Goal: Task Accomplishment & Management: Manage account settings

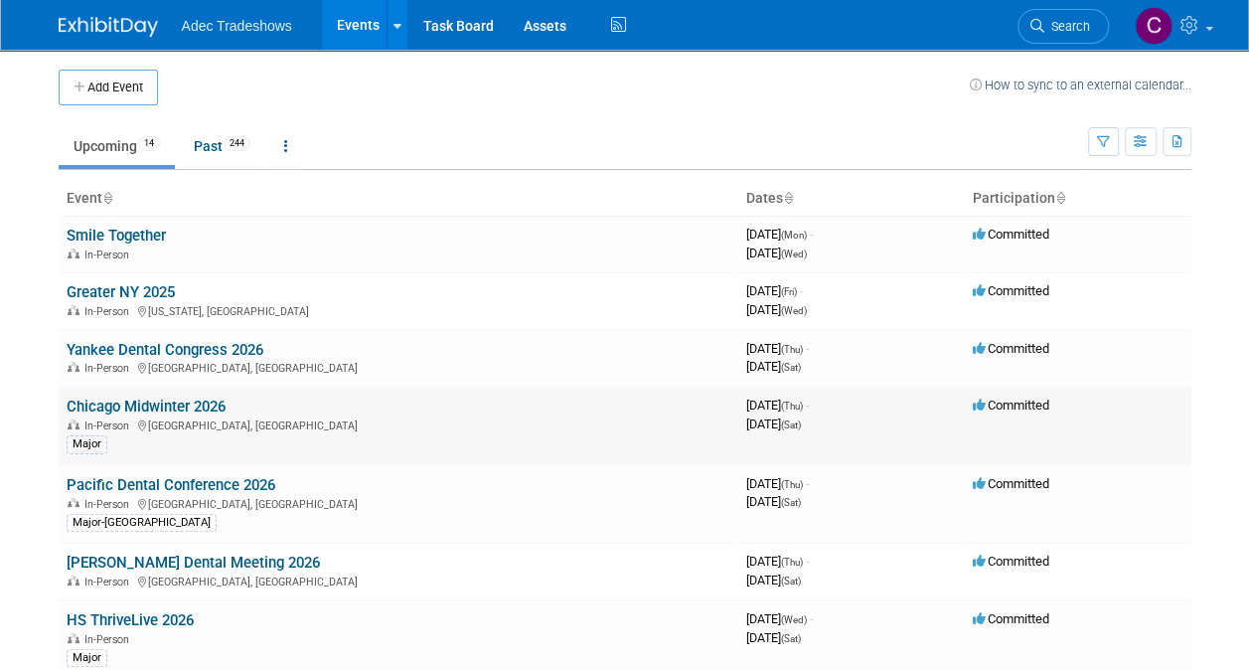
click at [171, 411] on link "Chicago Midwinter 2026" at bounding box center [146, 407] width 159 height 18
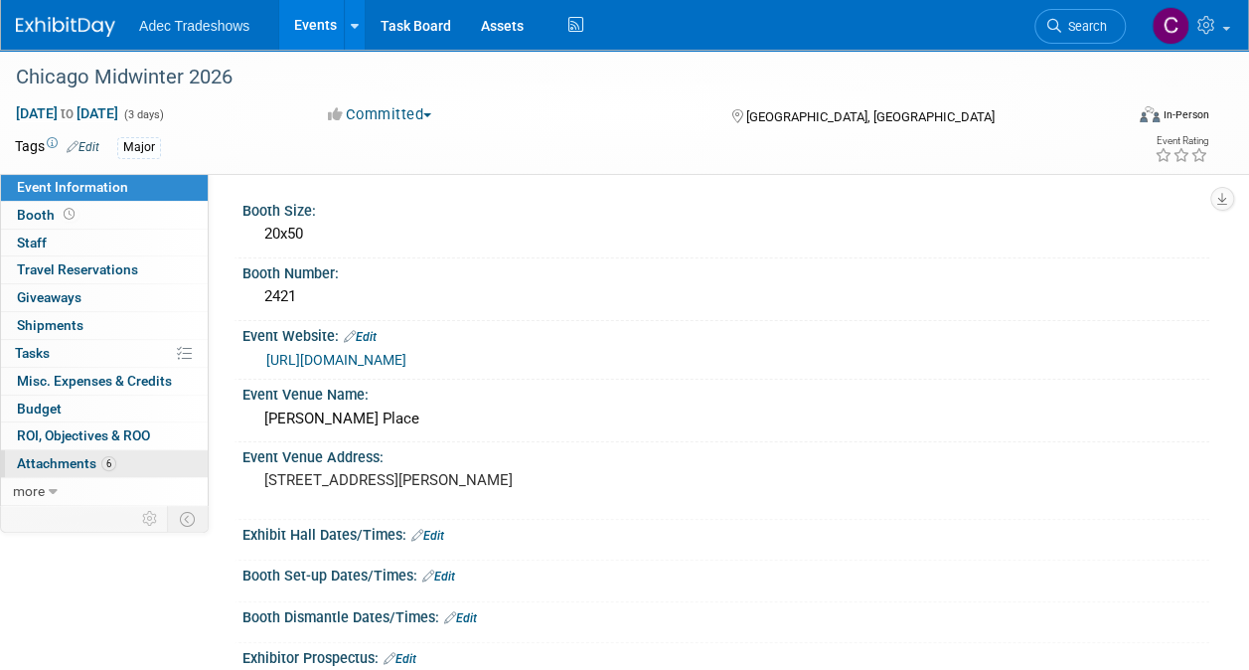
click at [96, 461] on span "Attachments 6" at bounding box center [66, 463] width 99 height 16
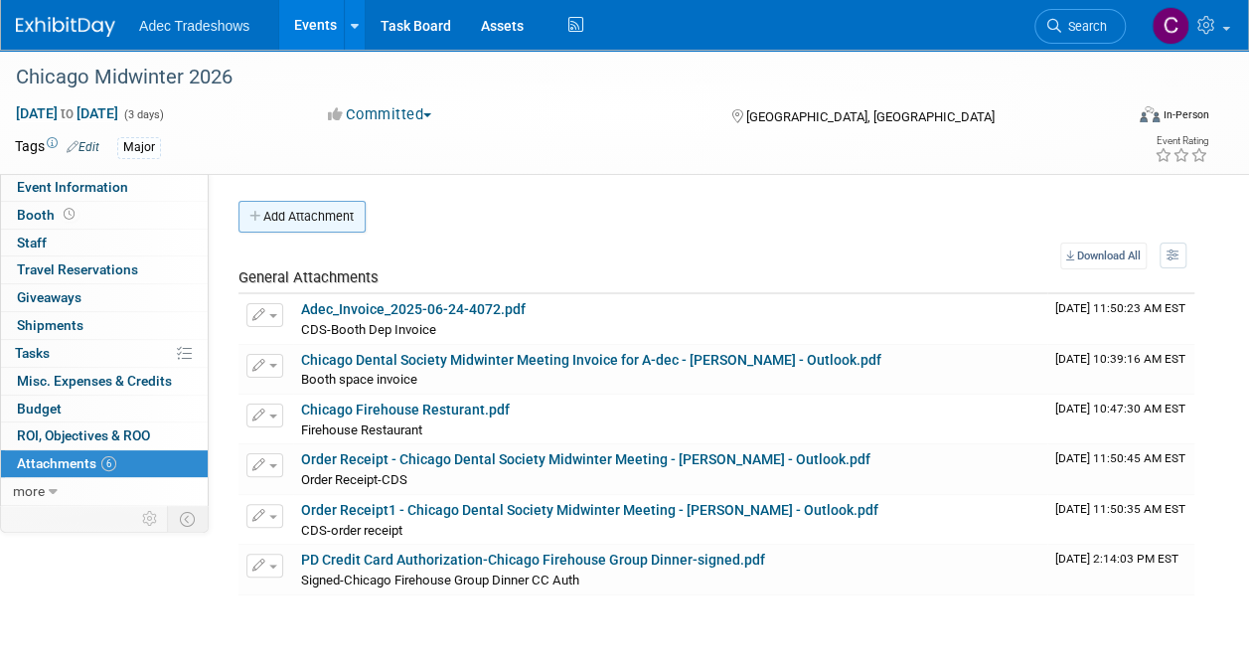
click at [291, 223] on button "Add Attachment" at bounding box center [302, 217] width 127 height 32
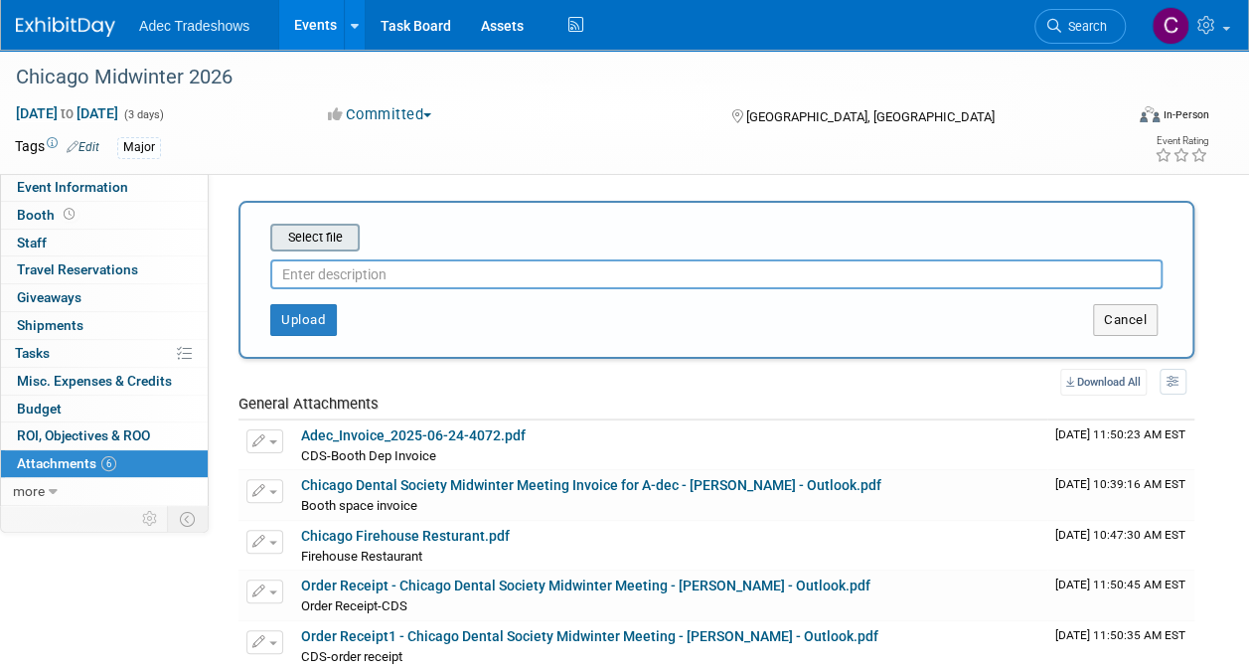
click at [294, 238] on input "file" at bounding box center [239, 238] width 237 height 24
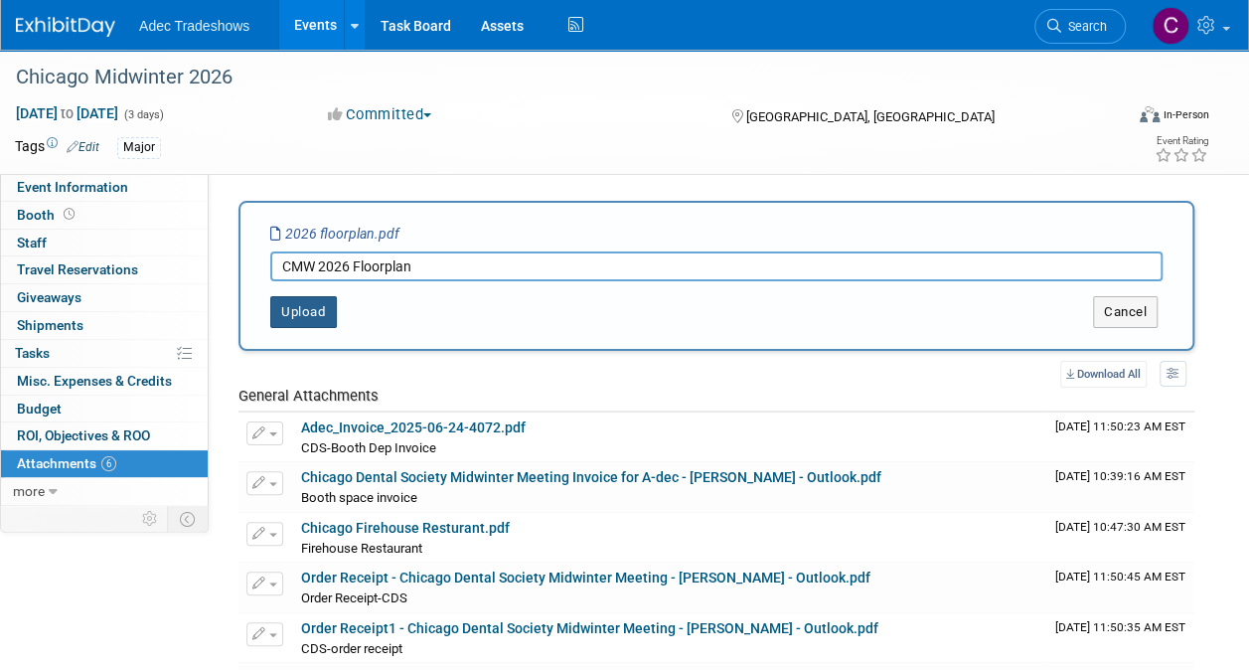
type input "CMW 2026 Floorplan"
click at [326, 319] on button "Upload" at bounding box center [303, 312] width 67 height 32
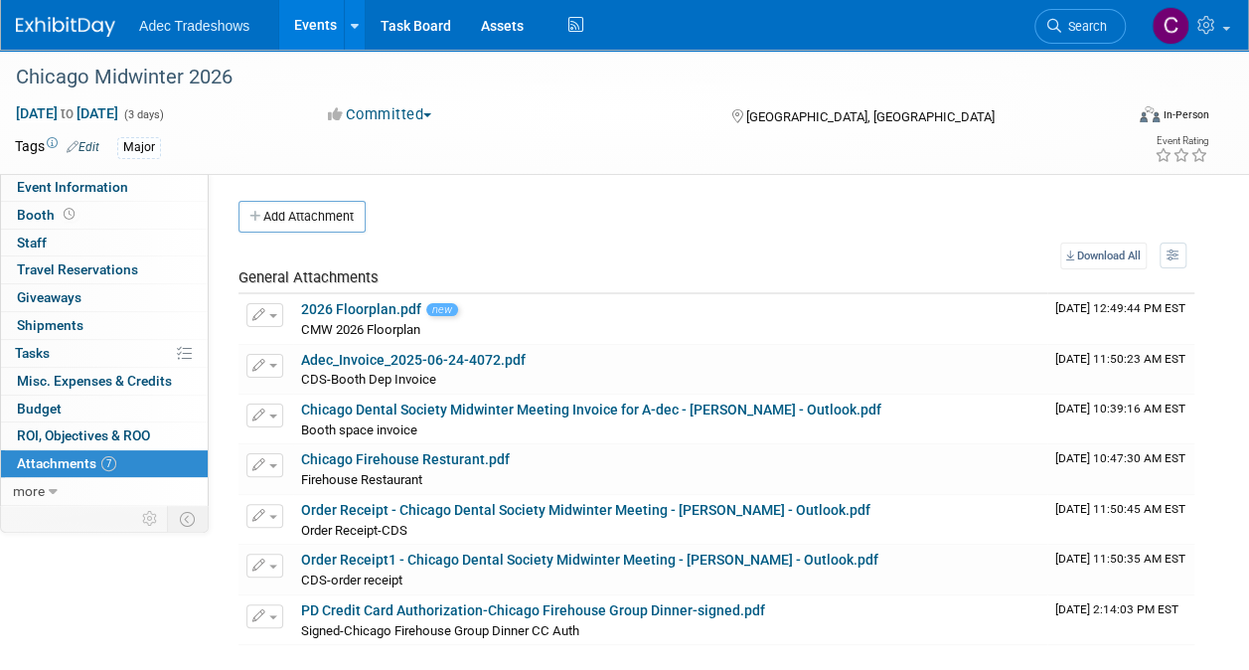
click at [323, 220] on button "Add Attachment" at bounding box center [302, 217] width 127 height 32
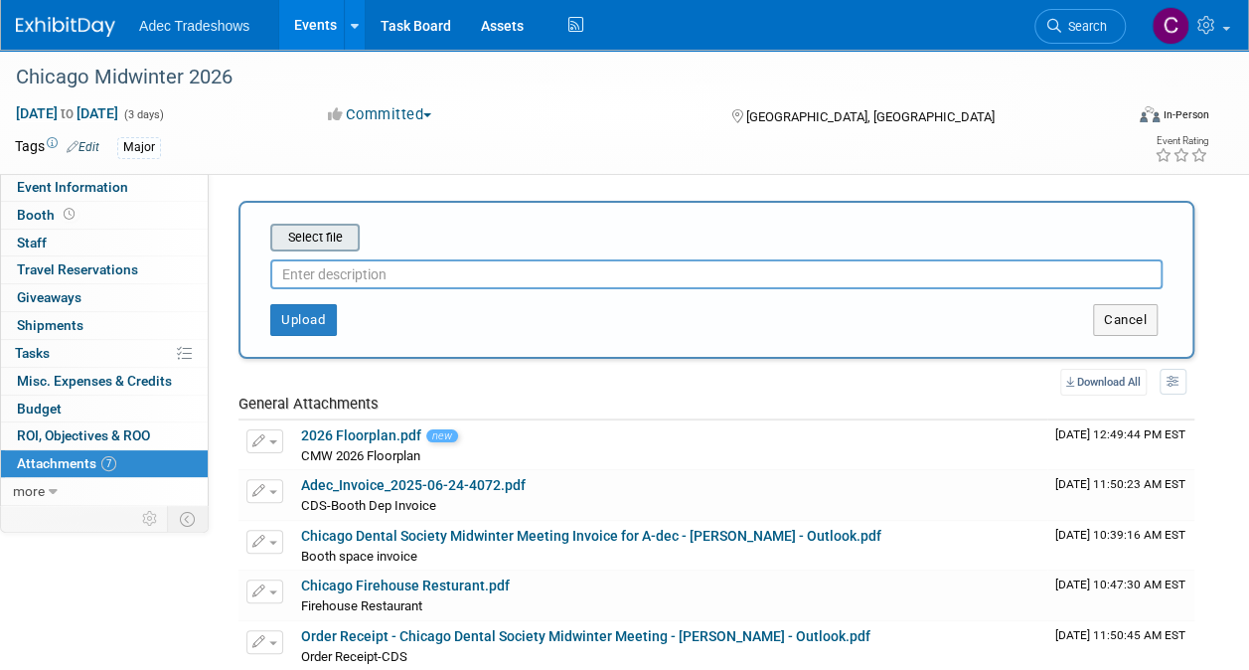
click at [321, 233] on input "file" at bounding box center [239, 238] width 237 height 24
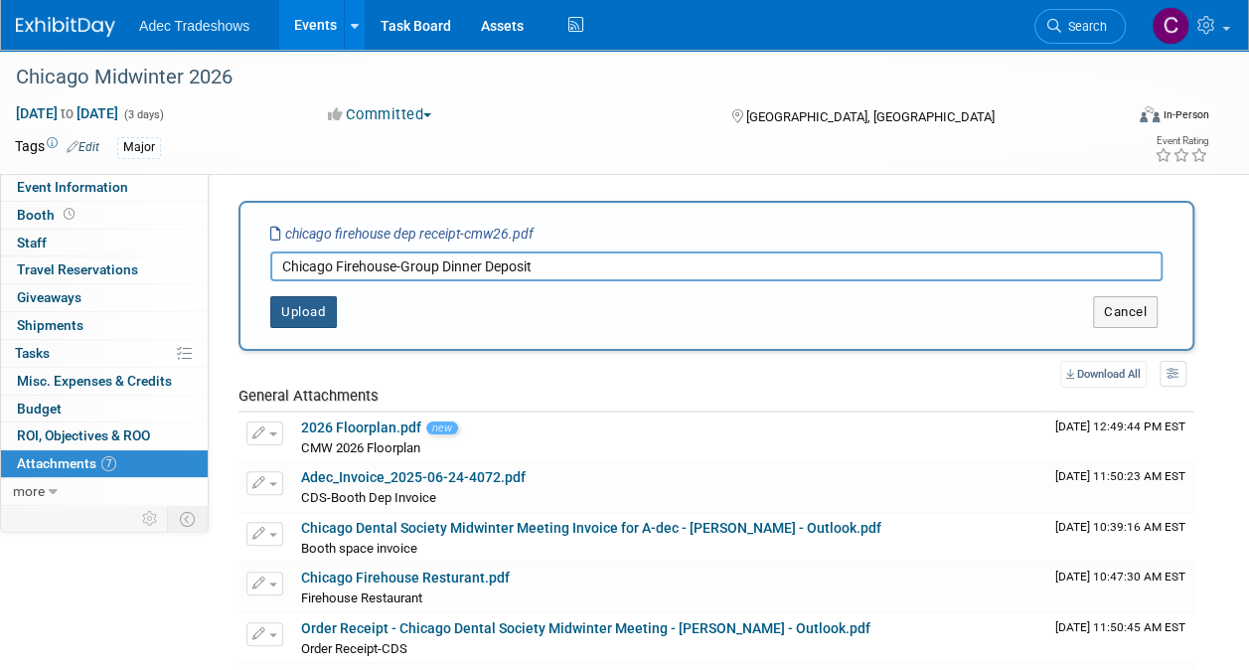
type input "Chicago Firehouse-Group Dinner Deposit"
click at [300, 298] on button "Upload" at bounding box center [303, 312] width 67 height 32
